Goal: Task Accomplishment & Management: Complete application form

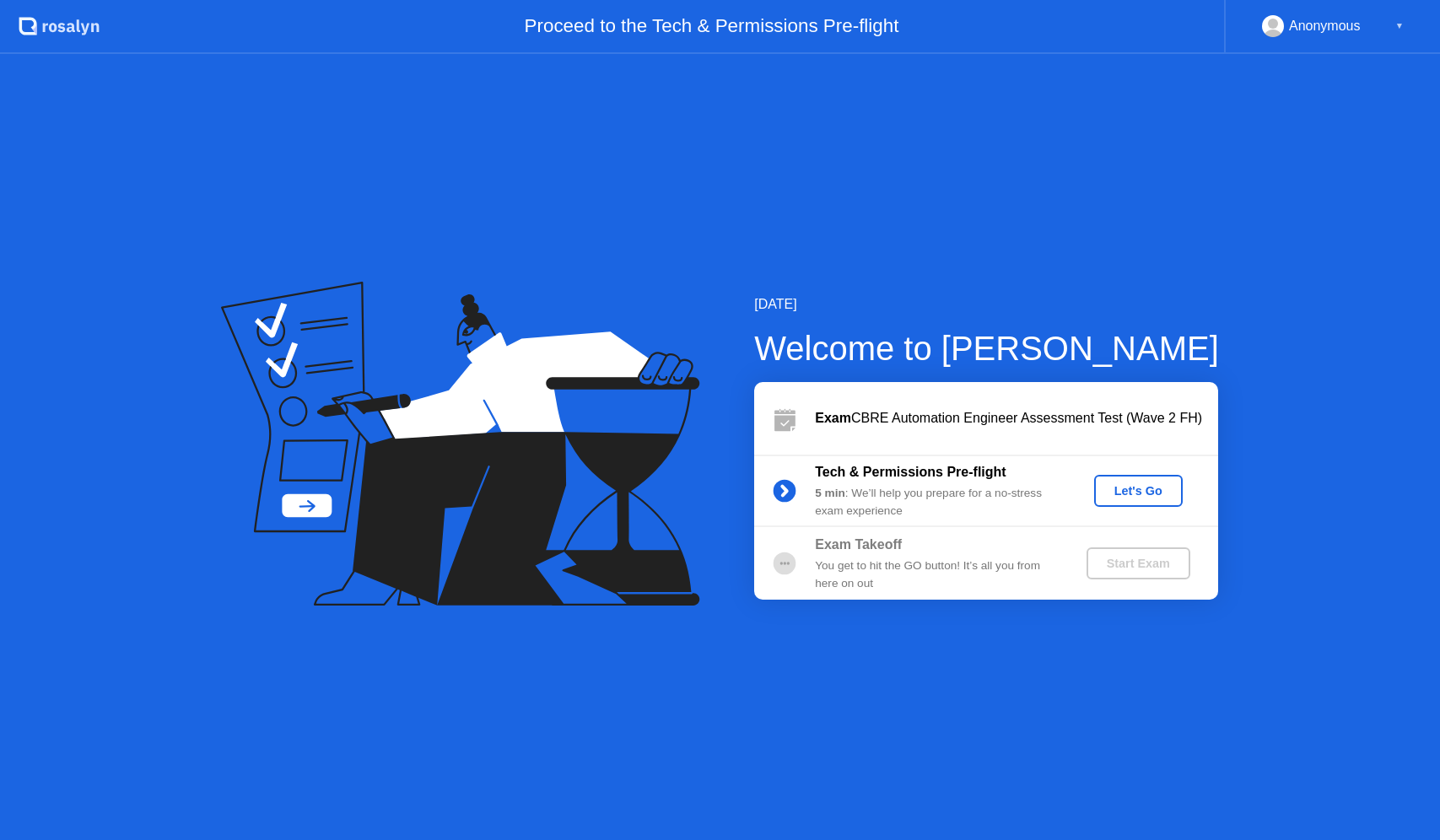
click at [1125, 491] on div "Let's Go" at bounding box center [1138, 491] width 75 height 14
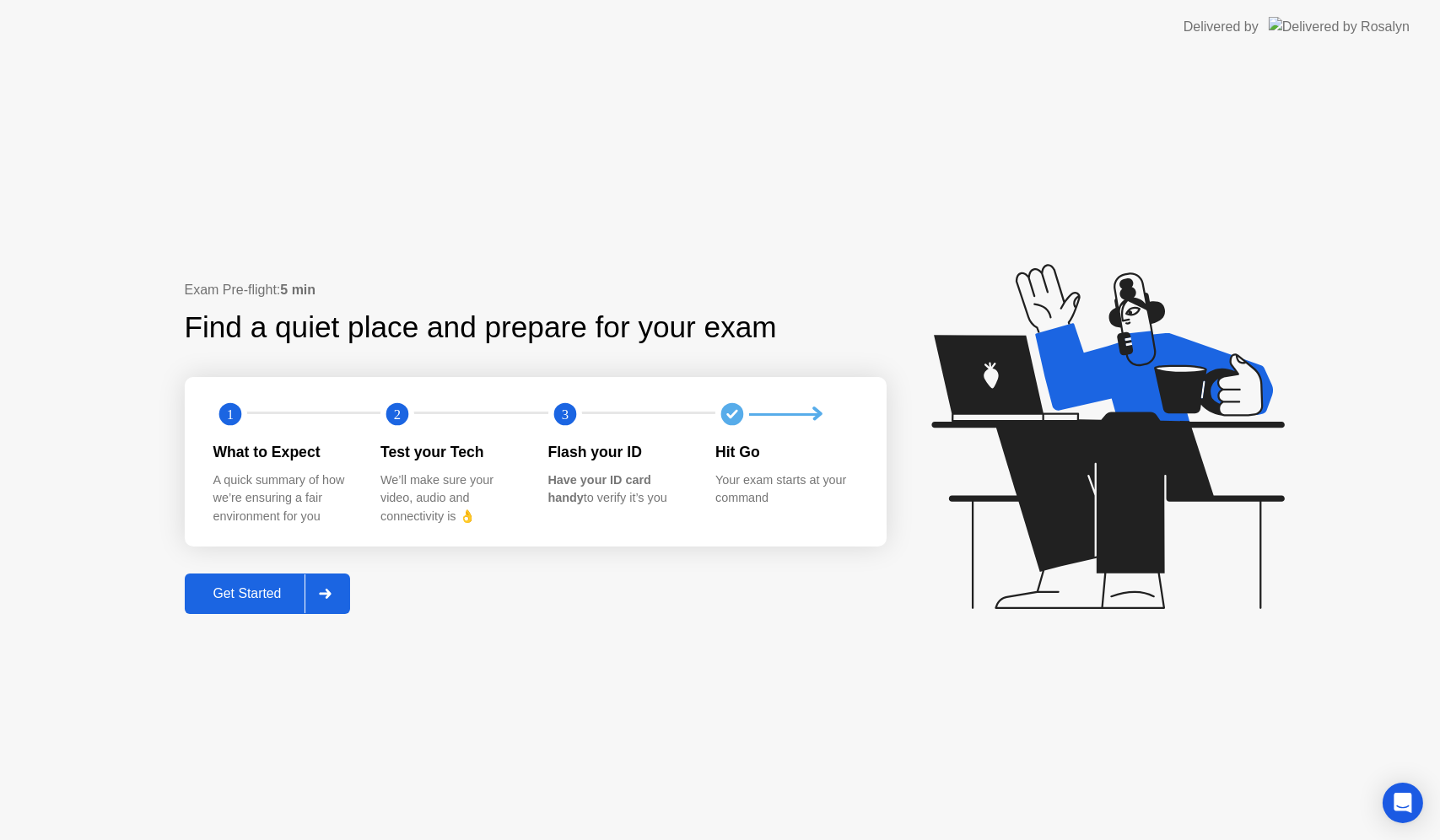
click at [270, 596] on div "Get Started" at bounding box center [247, 594] width 116 height 16
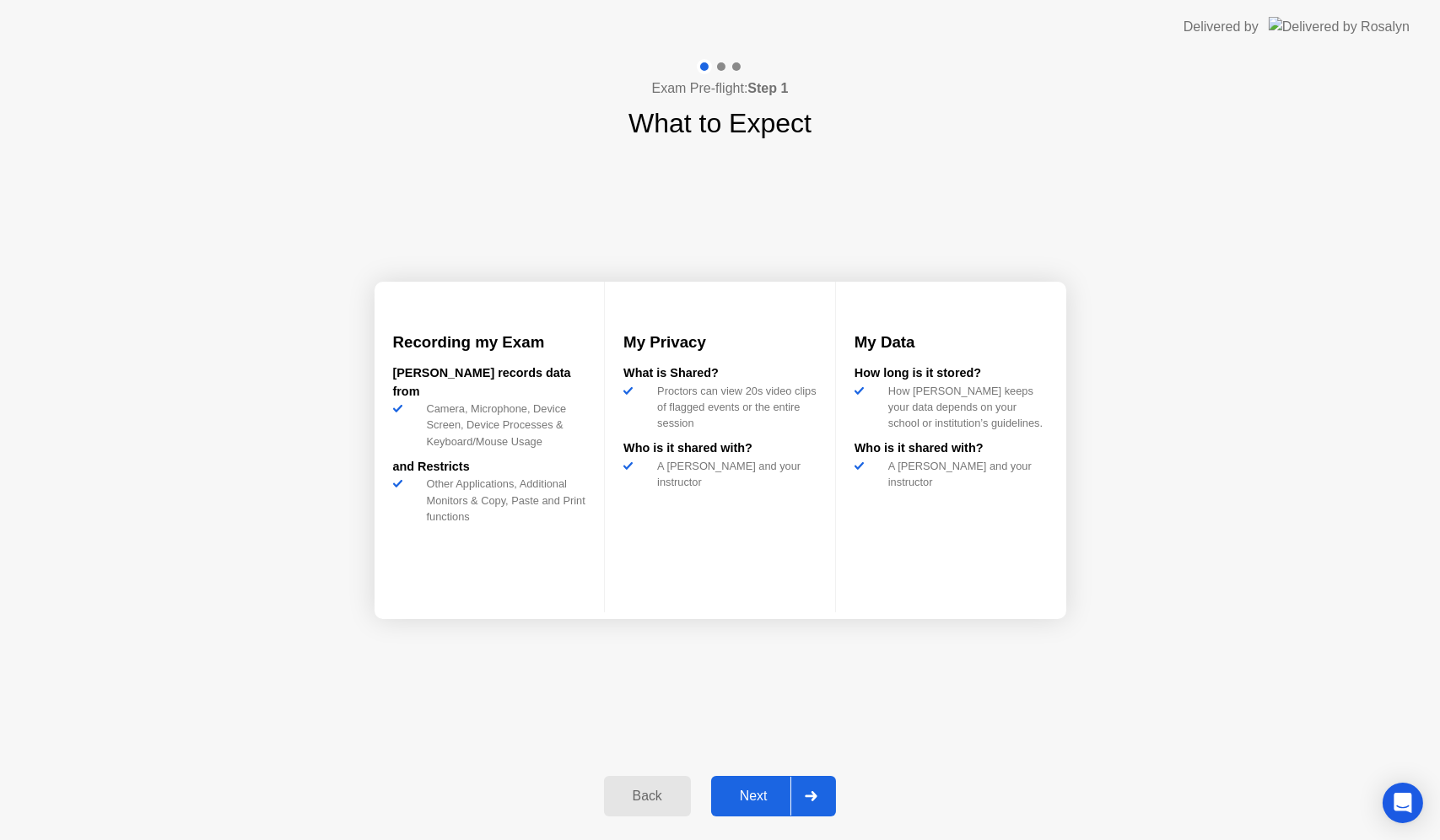
click at [741, 808] on button "Next" at bounding box center [773, 796] width 126 height 41
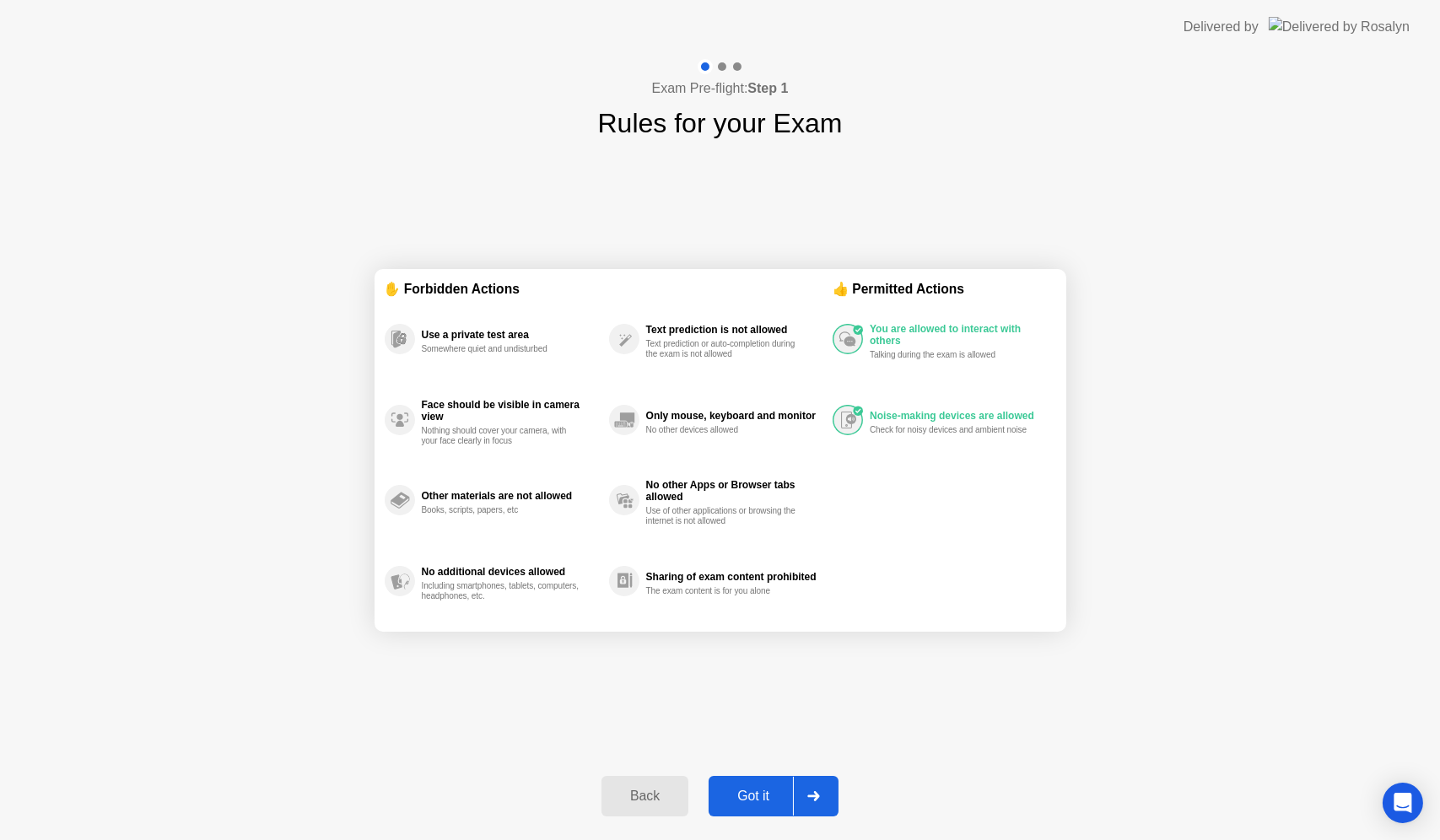
click at [758, 791] on div "Got it" at bounding box center [753, 796] width 79 height 16
select select "**********"
select select "*******"
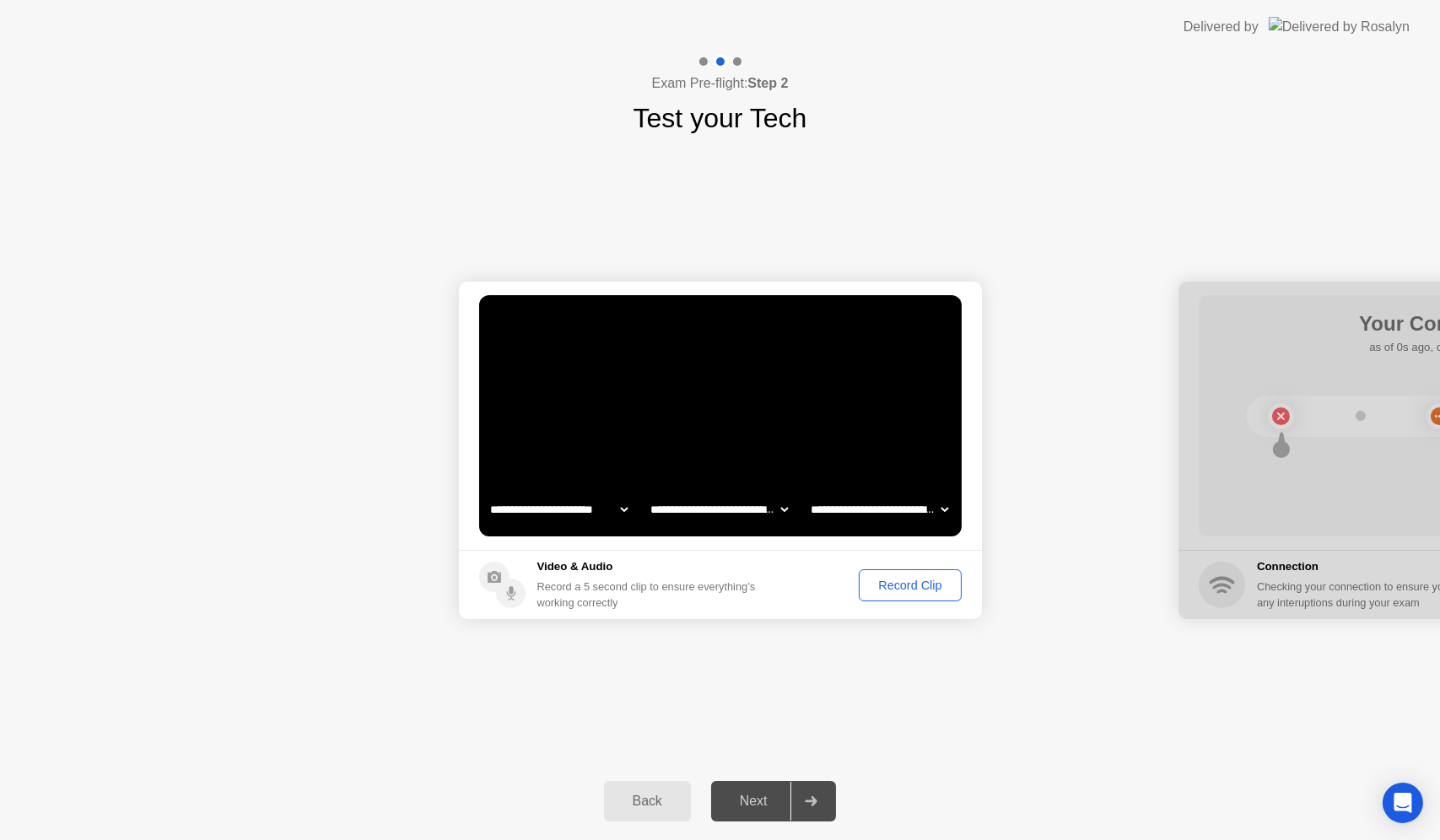
click at [910, 584] on div "Record Clip" at bounding box center [909, 585] width 91 height 14
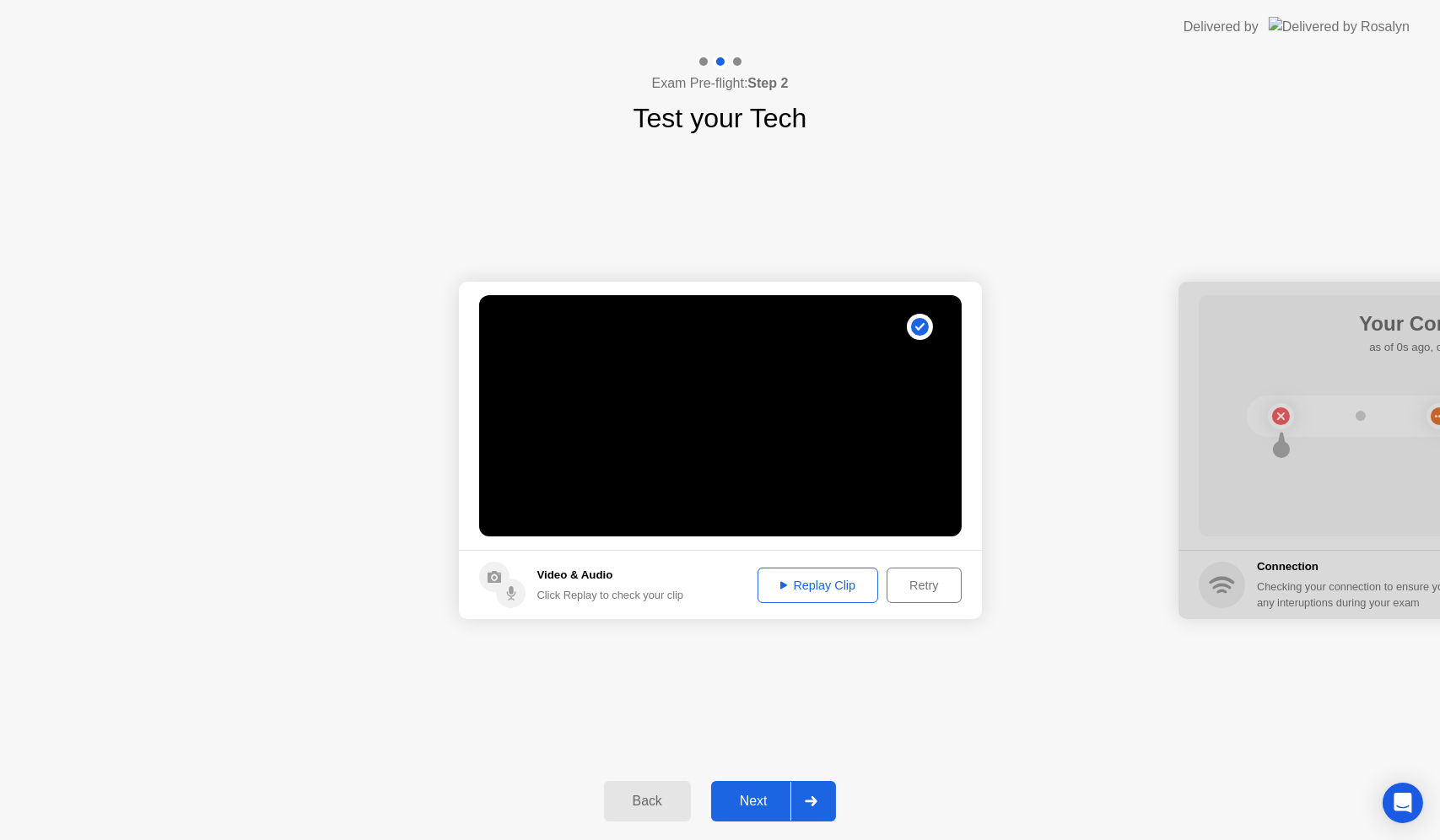
click at [810, 587] on div "Replay Clip" at bounding box center [818, 585] width 110 height 14
click at [915, 589] on div "Retry" at bounding box center [924, 585] width 62 height 14
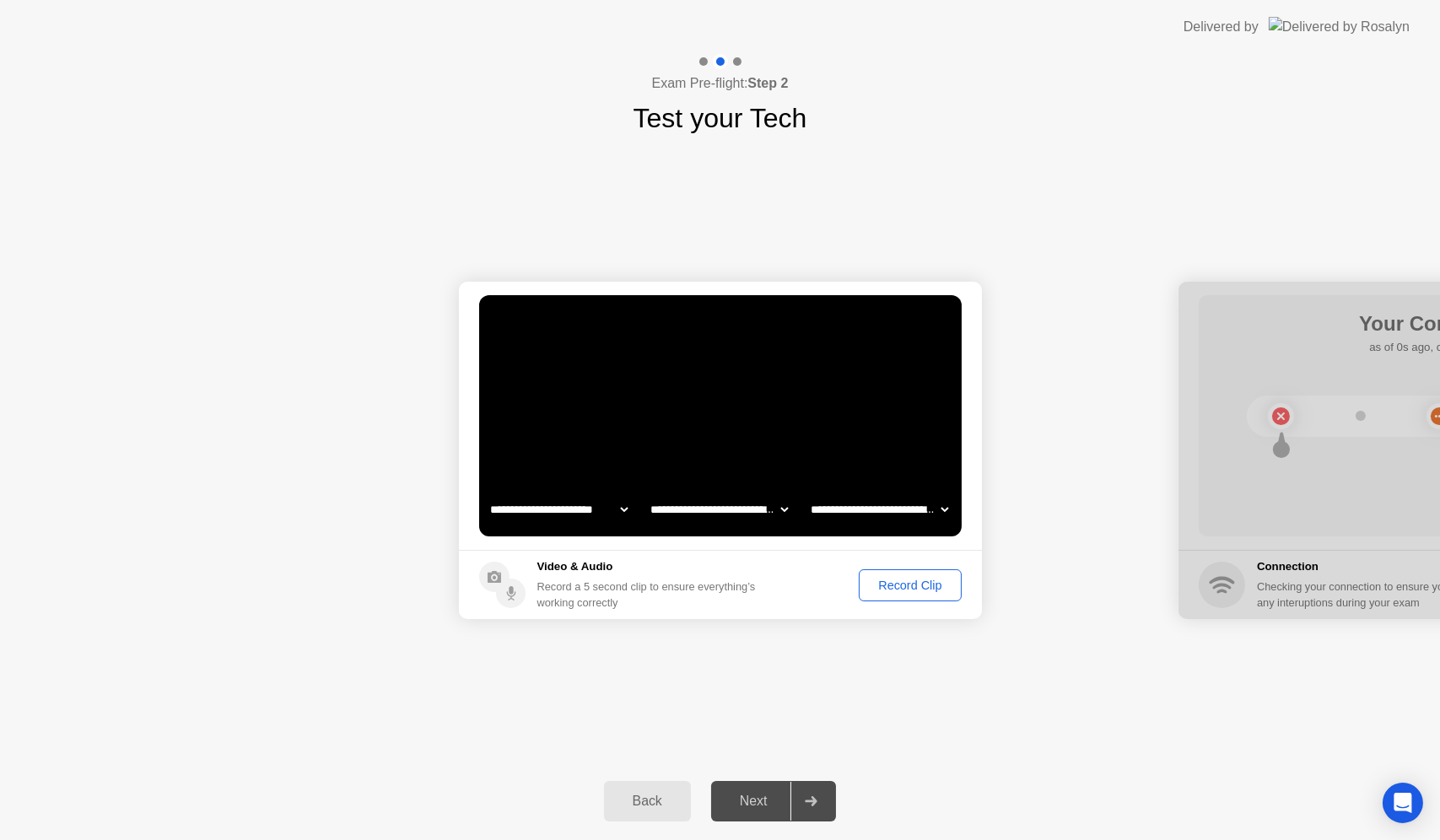
click at [917, 587] on div "Record Clip" at bounding box center [909, 585] width 91 height 14
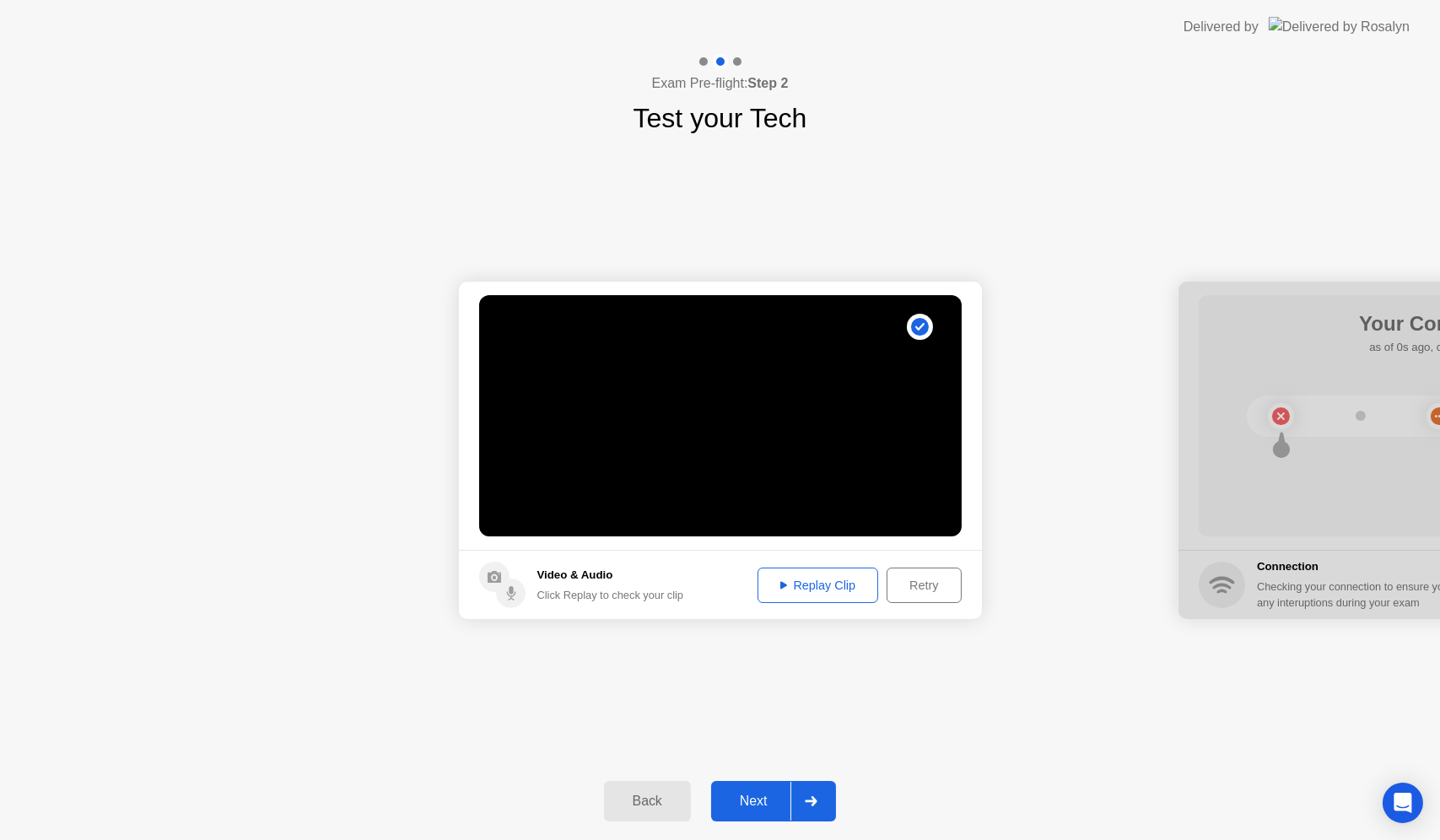
click at [750, 799] on div "Next" at bounding box center [754, 801] width 75 height 16
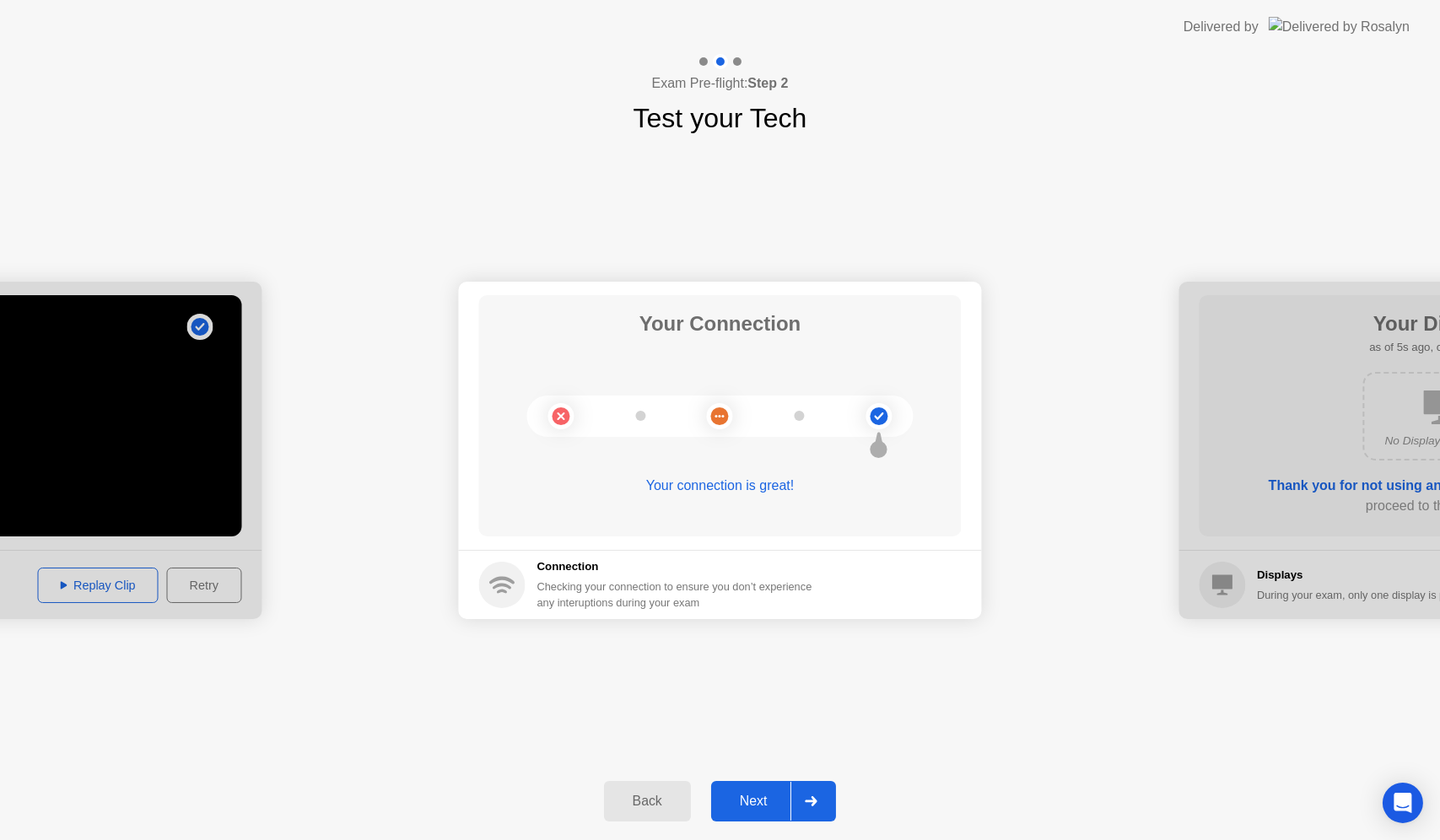
click at [757, 809] on div "Next" at bounding box center [754, 801] width 75 height 16
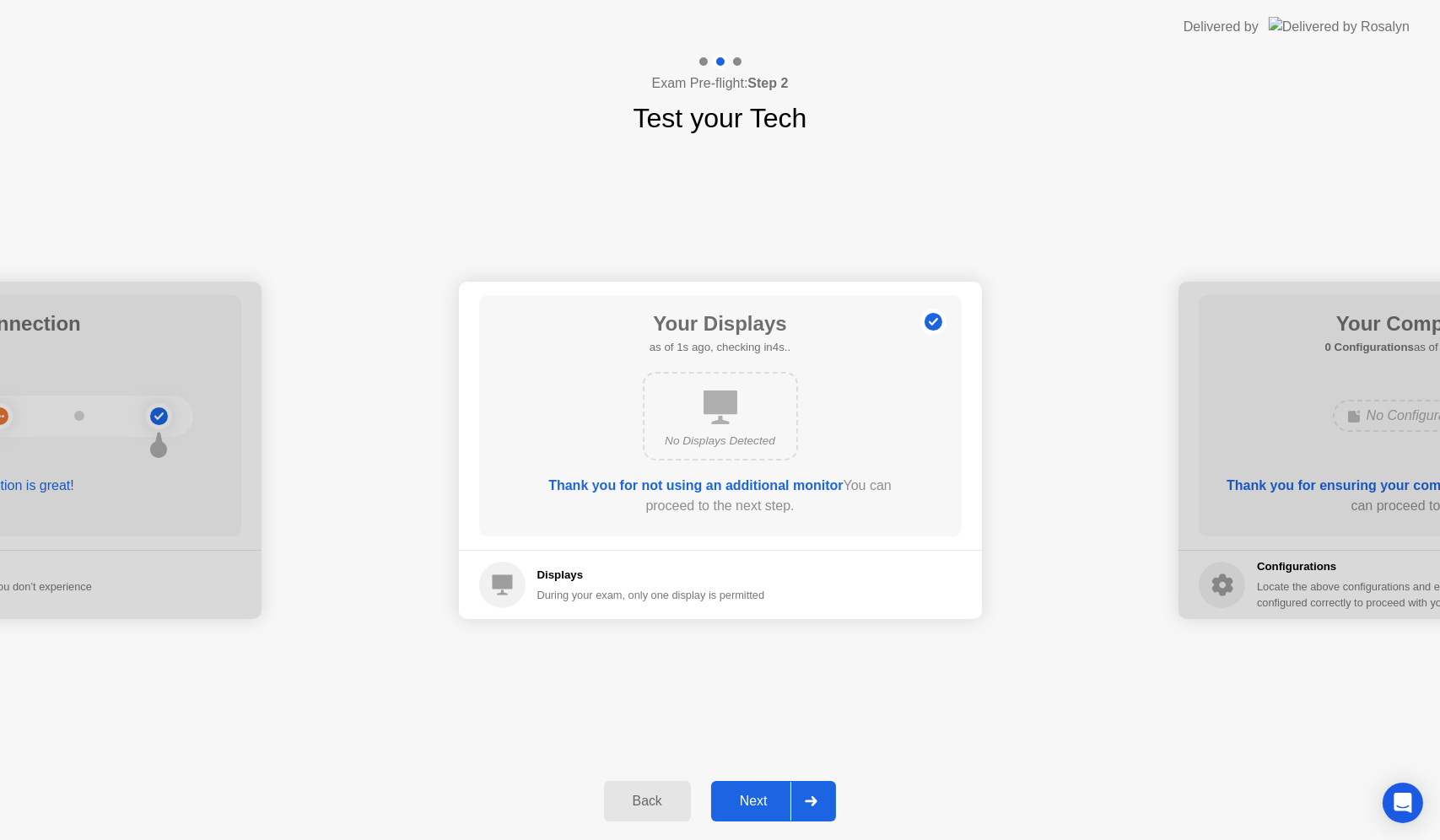
click at [759, 798] on div "Next" at bounding box center [754, 801] width 75 height 16
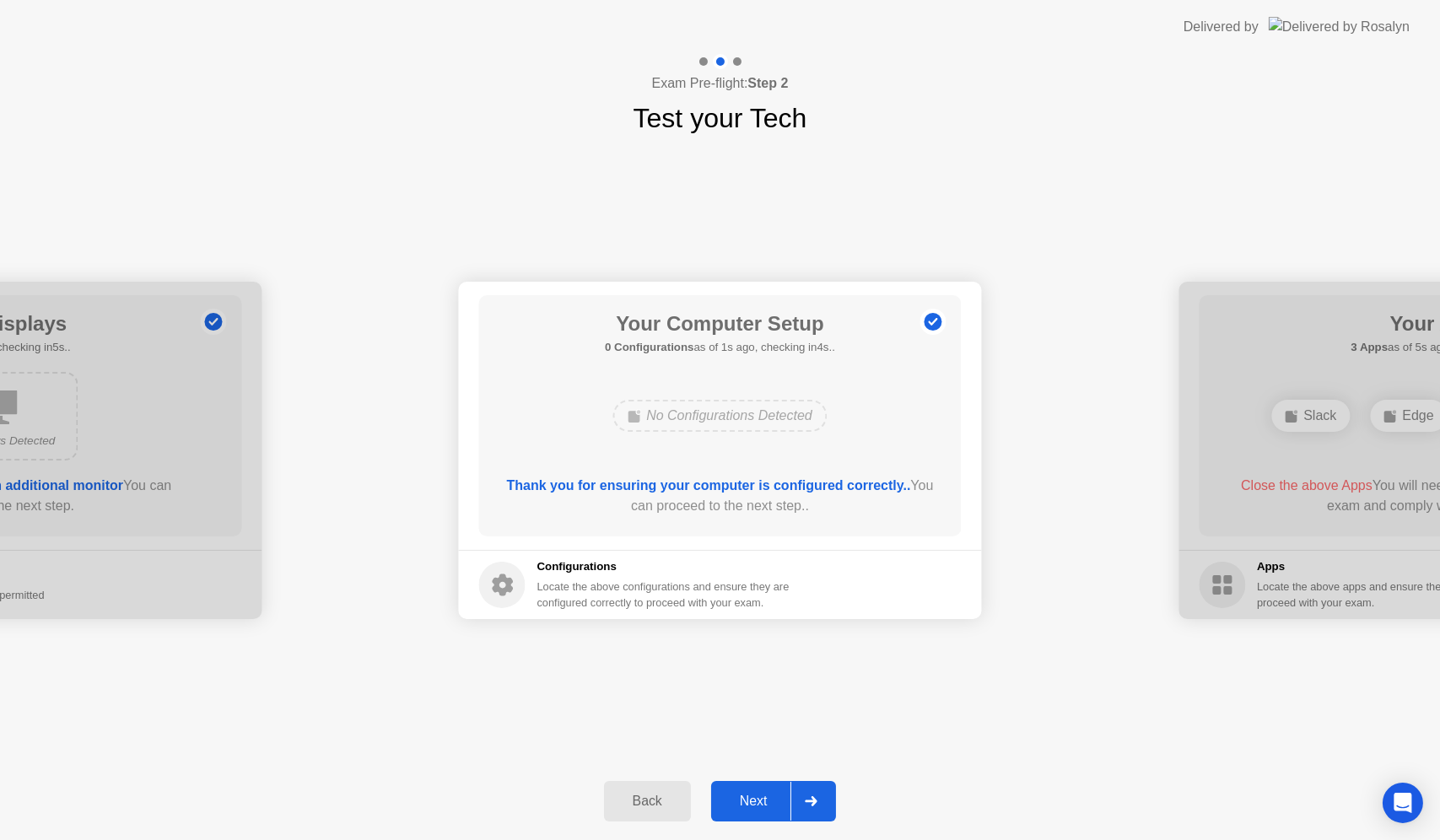
click at [757, 796] on div "Next" at bounding box center [754, 801] width 75 height 16
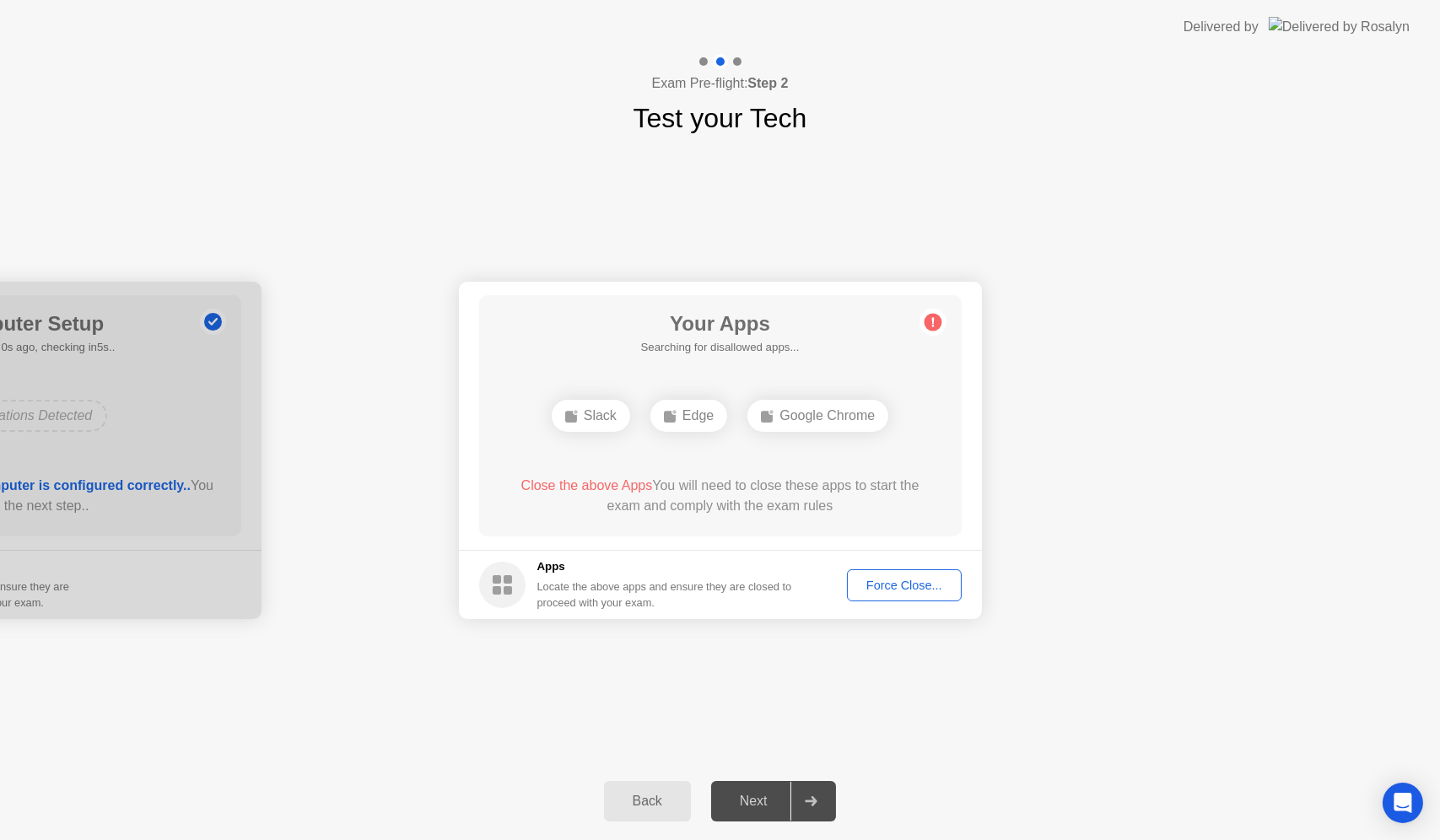
click at [900, 594] on button "Force Close..." at bounding box center [905, 585] width 115 height 32
click at [899, 589] on div "Force Close..." at bounding box center [905, 585] width 103 height 14
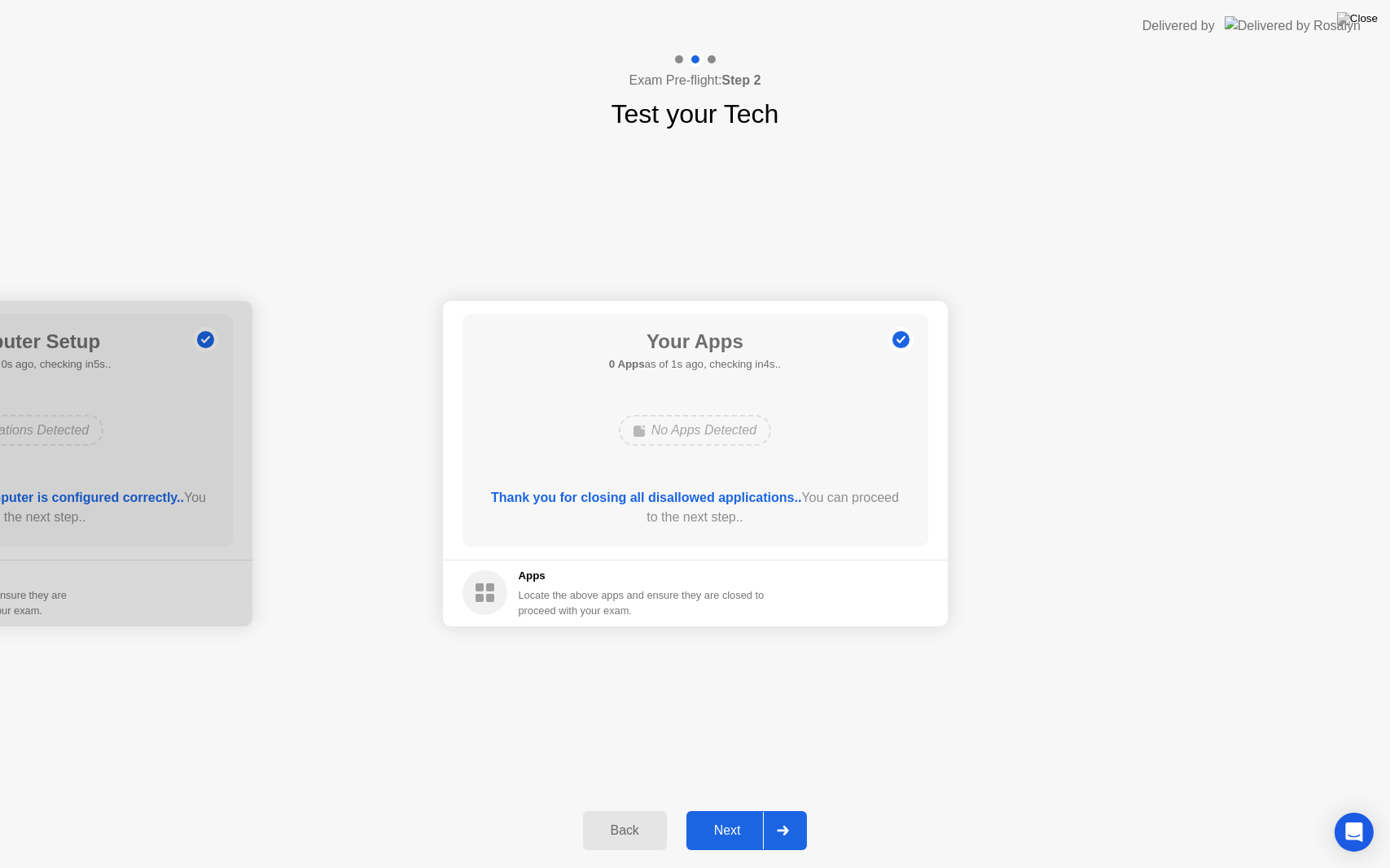
click at [726, 810] on div "Next" at bounding box center [727, 831] width 72 height 15
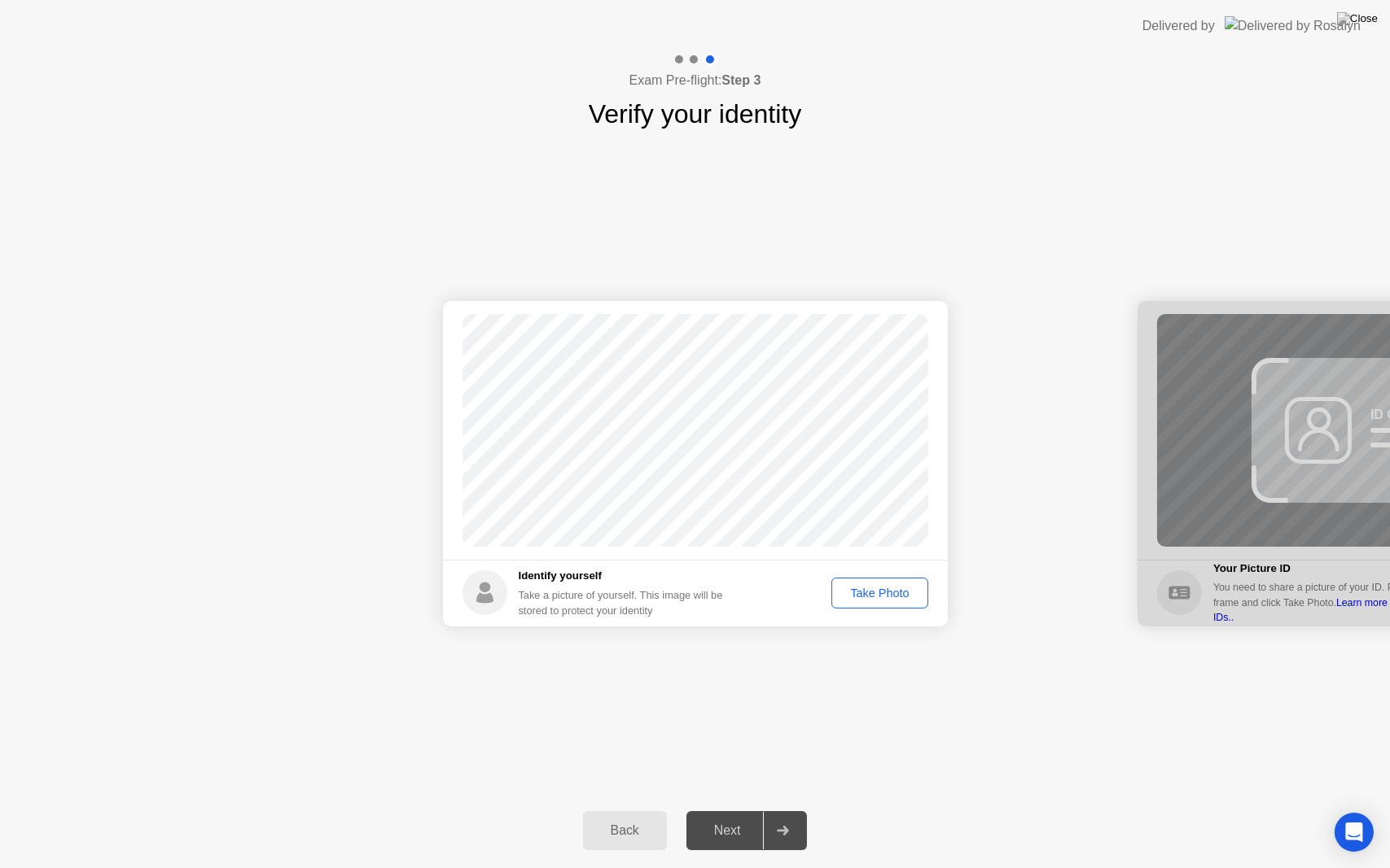
click at [892, 588] on div "Take Photo" at bounding box center [880, 594] width 85 height 13
click at [705, 810] on div "Next" at bounding box center [727, 831] width 72 height 15
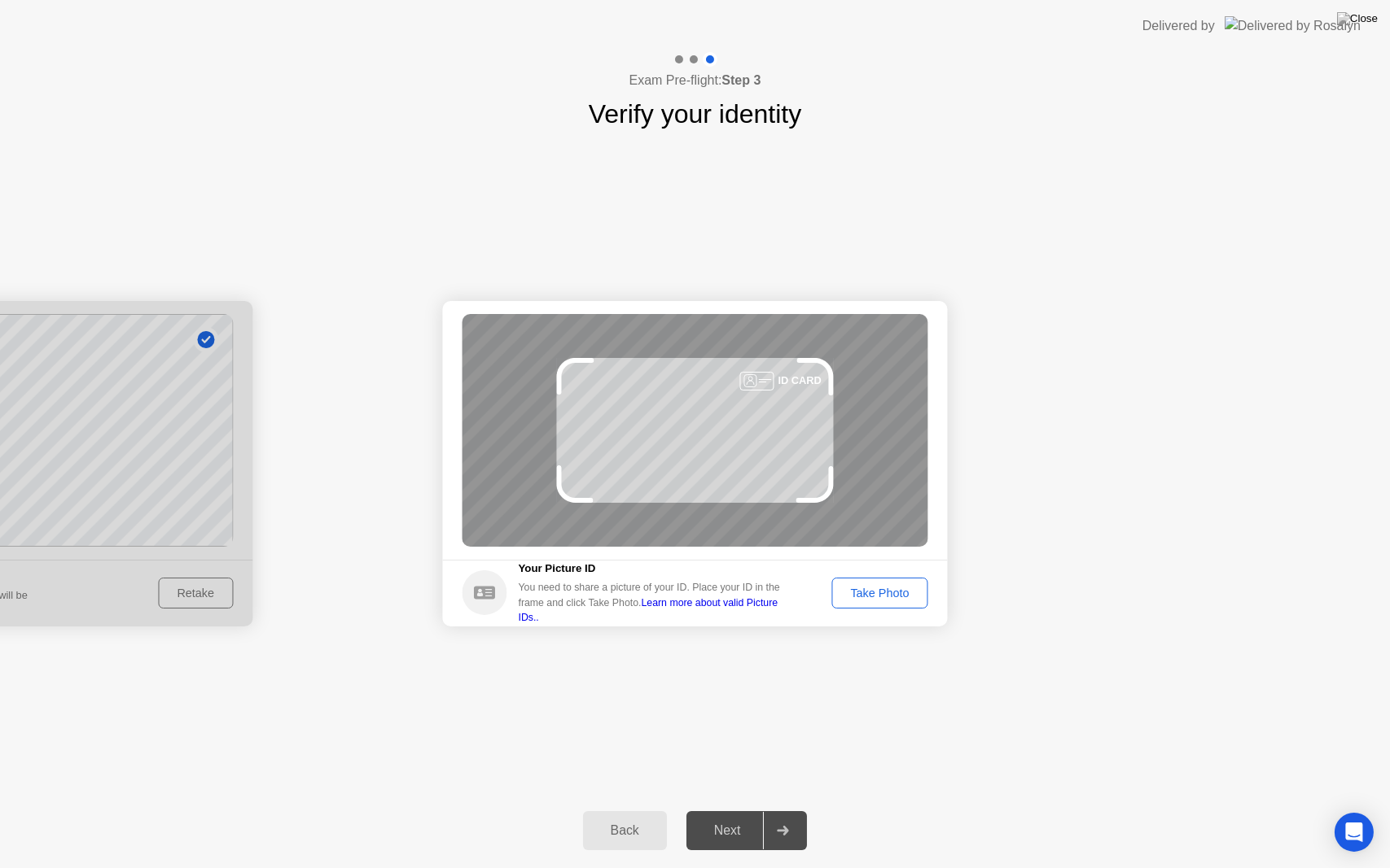
click at [884, 587] on div "Take Photo" at bounding box center [880, 594] width 85 height 13
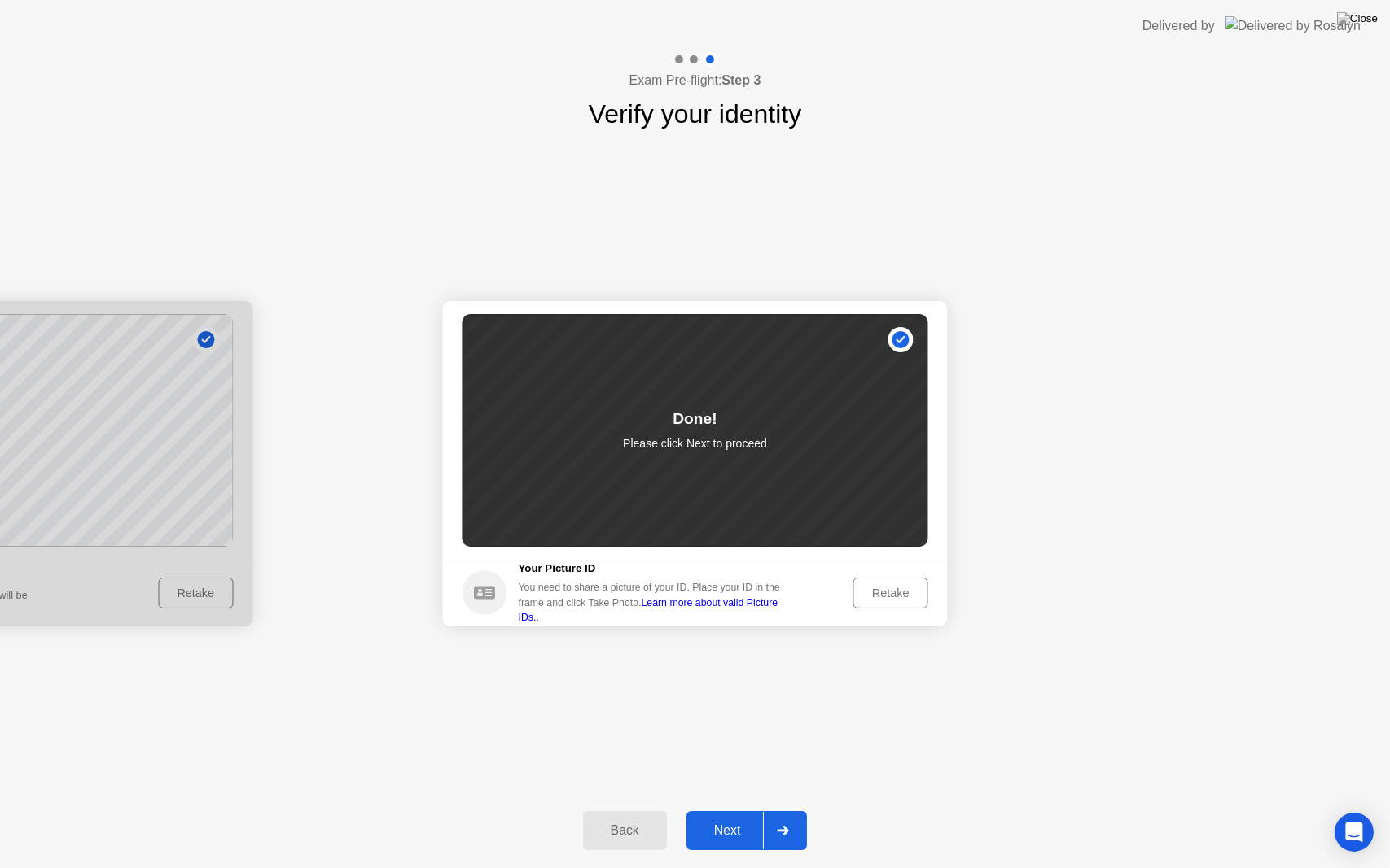
click at [736, 810] on div "Next" at bounding box center [727, 831] width 72 height 15
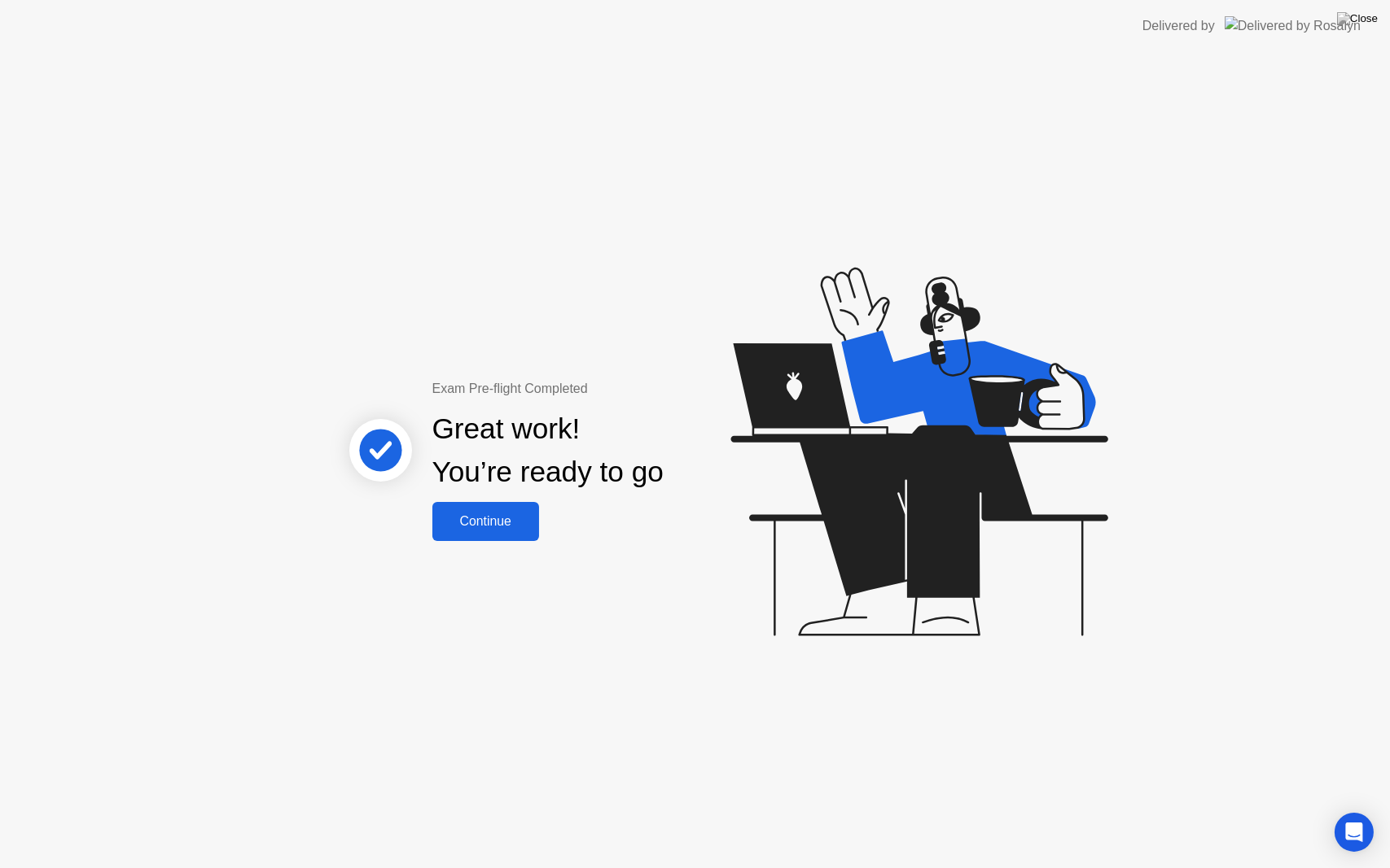
click at [487, 524] on div "Continue" at bounding box center [485, 522] width 97 height 15
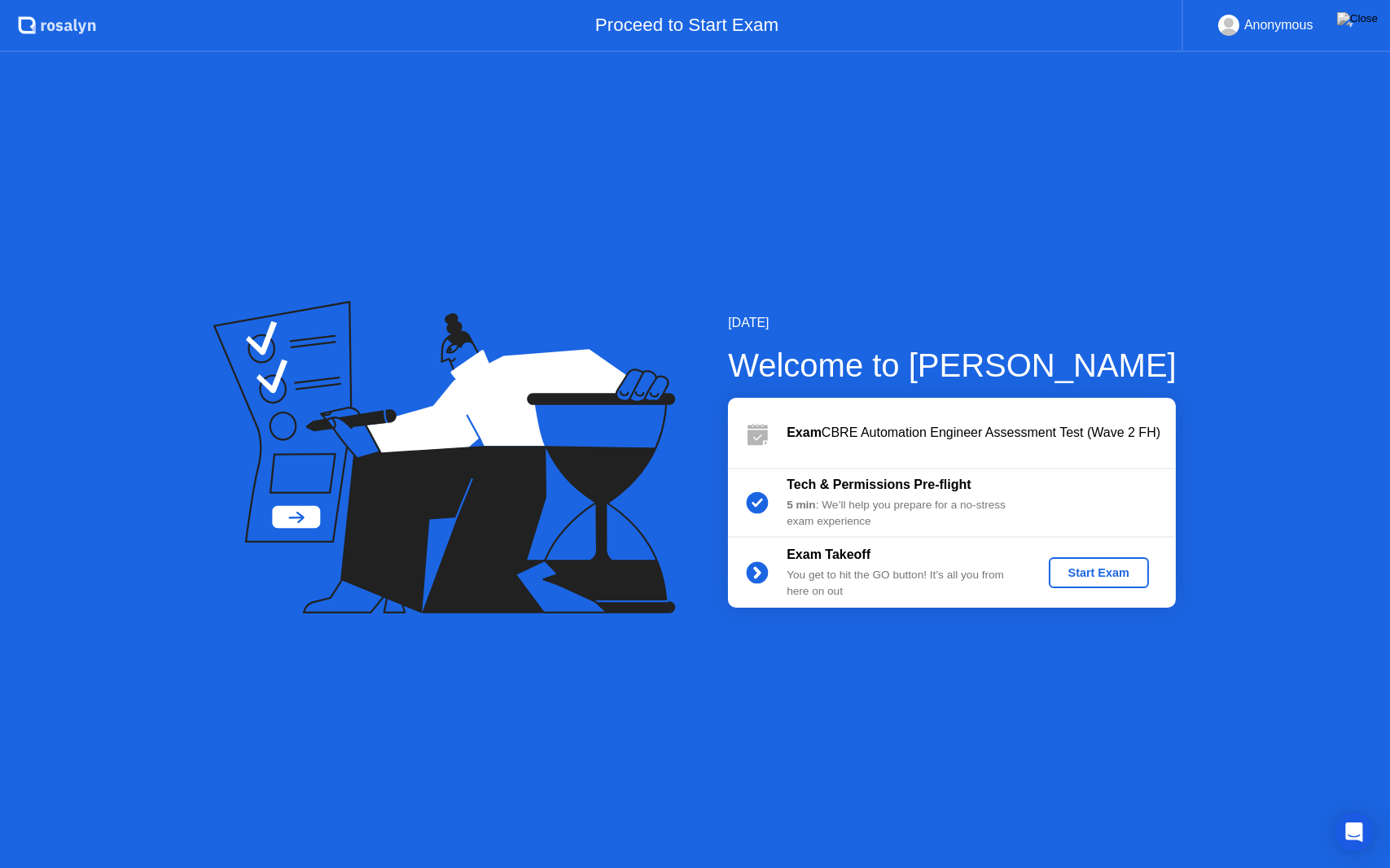
click at [1114, 574] on div "Start Exam" at bounding box center [1099, 573] width 87 height 13
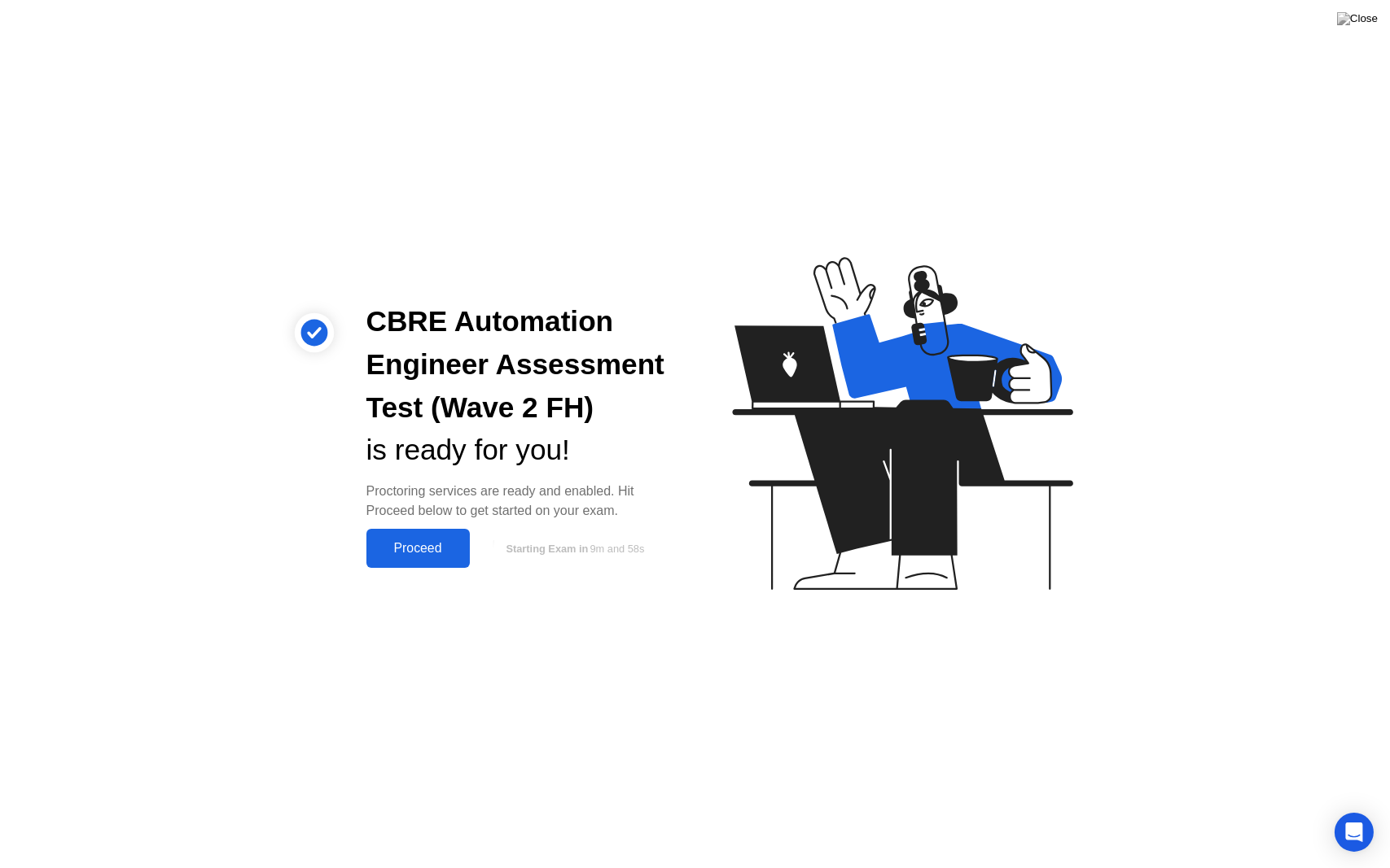
click at [429, 550] on div "Proceed" at bounding box center [418, 549] width 94 height 15
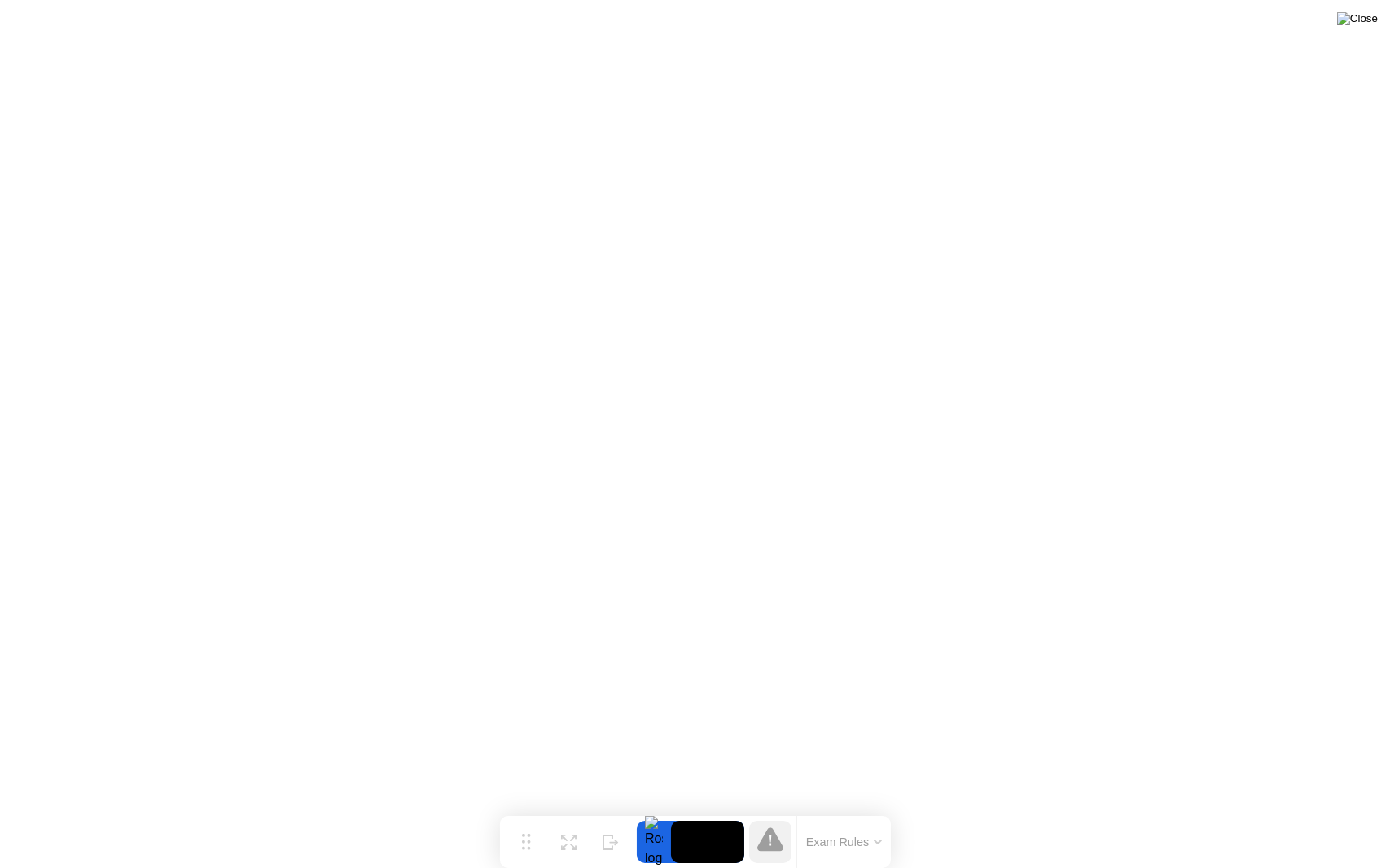
click at [1371, 22] on img at bounding box center [1357, 19] width 40 height 13
